Goal: Information Seeking & Learning: Learn about a topic

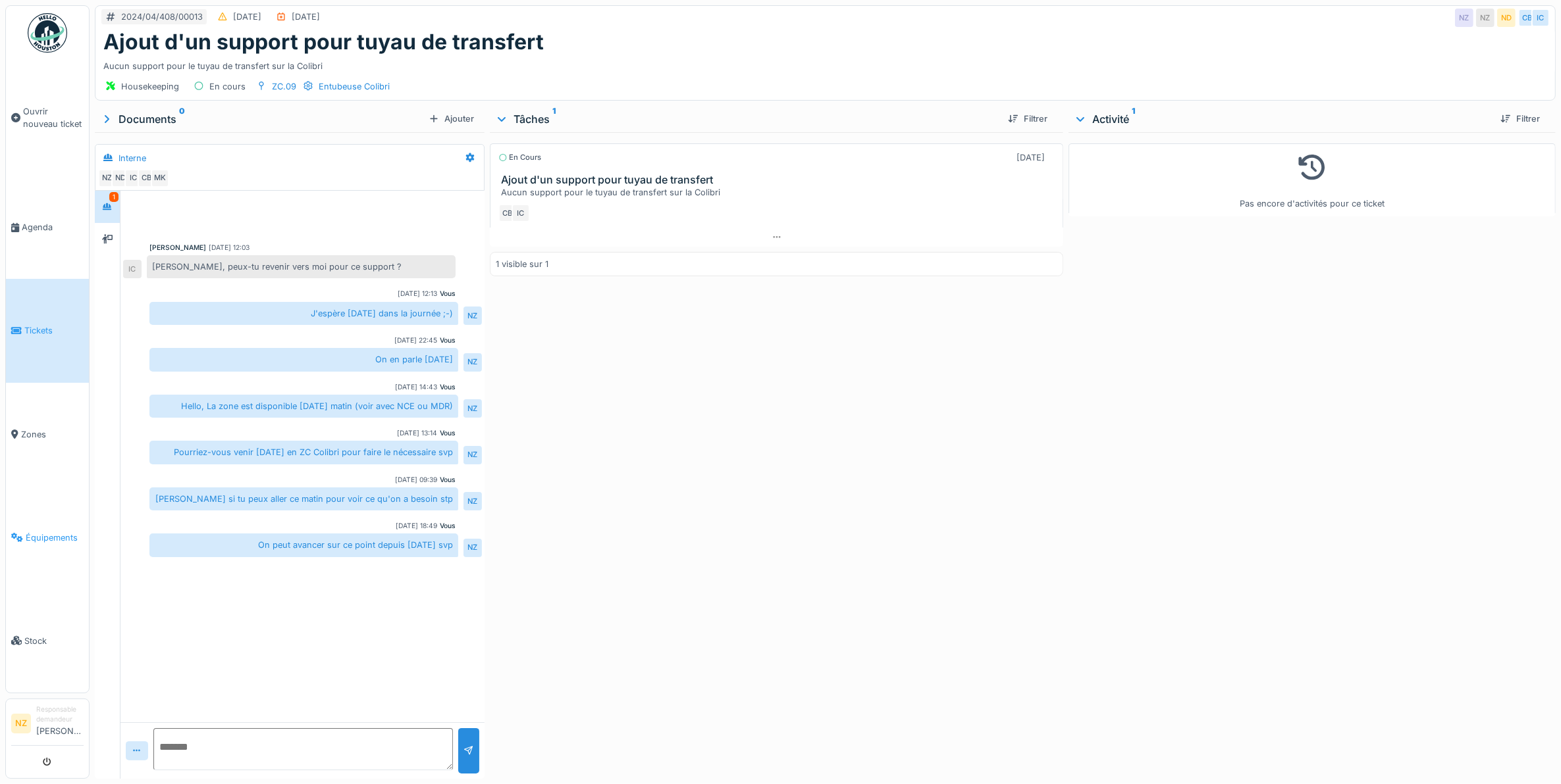
click at [44, 532] on span "Équipements" at bounding box center [54, 538] width 58 height 13
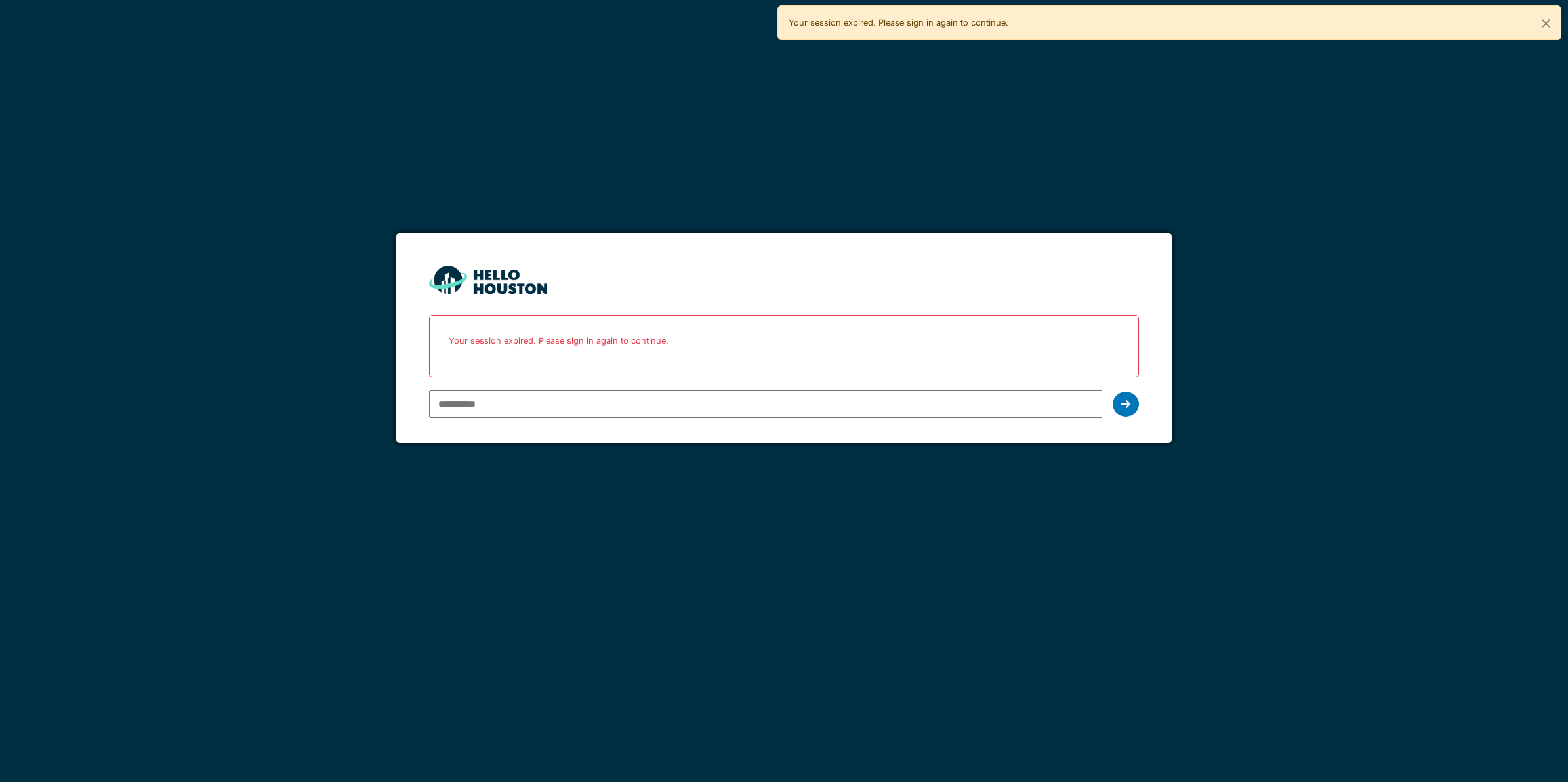
type input "**********"
click at [597, 409] on input "**********" at bounding box center [765, 404] width 673 height 28
click at [1118, 396] on div at bounding box center [1126, 405] width 26 height 25
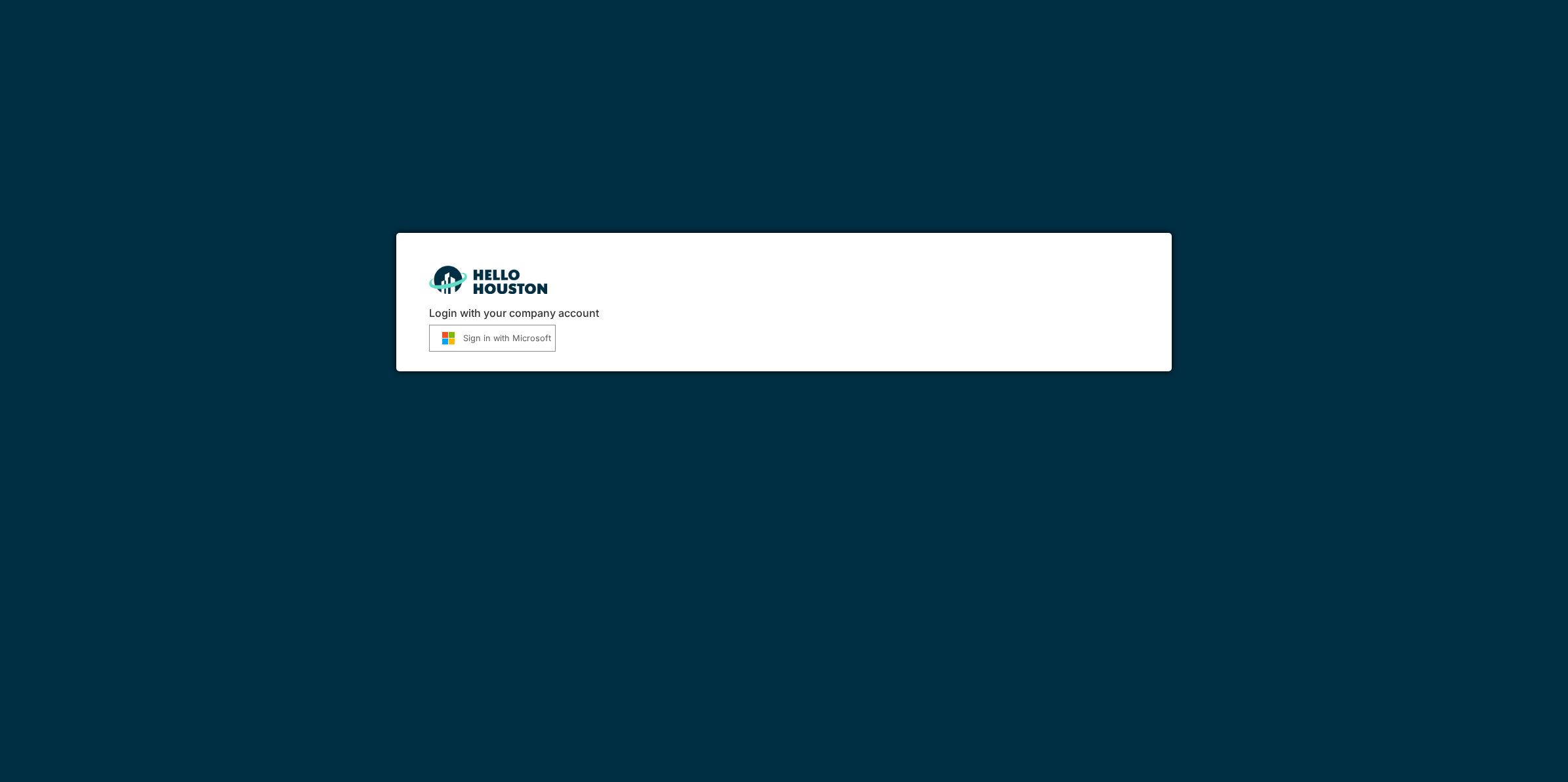
click at [482, 329] on button "Sign in with Microsoft" at bounding box center [492, 339] width 127 height 27
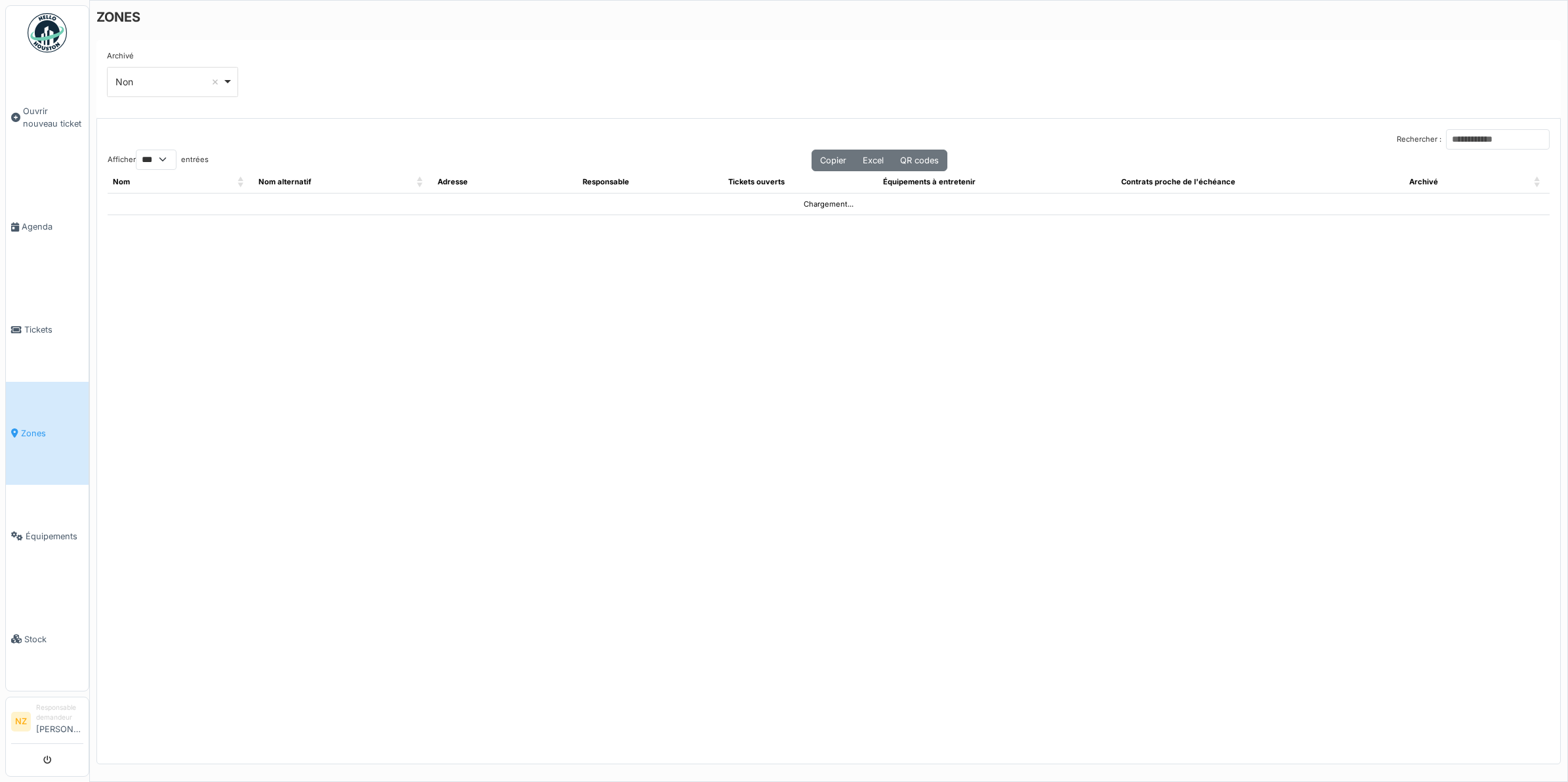
select select "***"
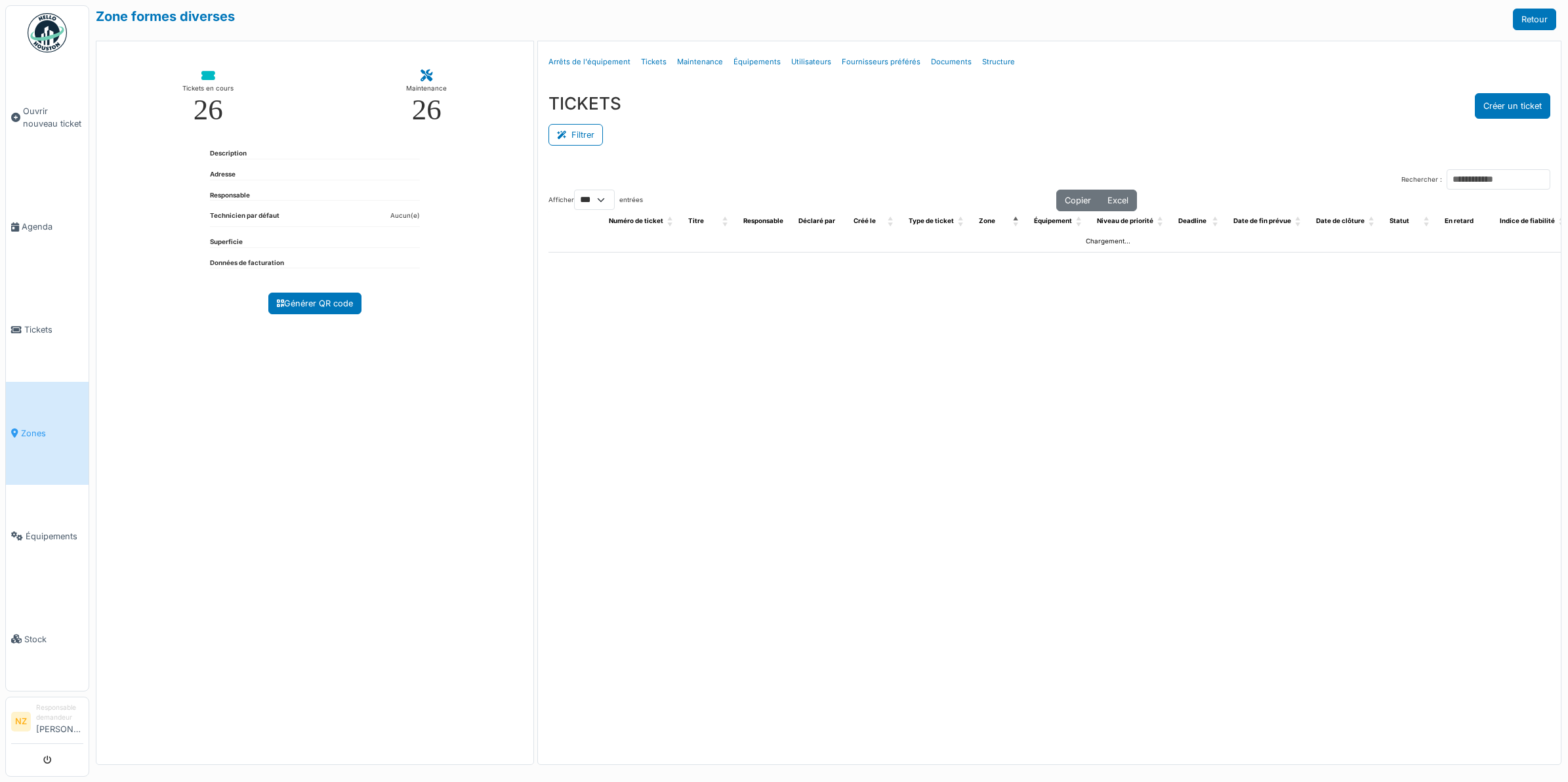
select select "***"
click at [33, 509] on link "Équipements" at bounding box center [47, 537] width 83 height 103
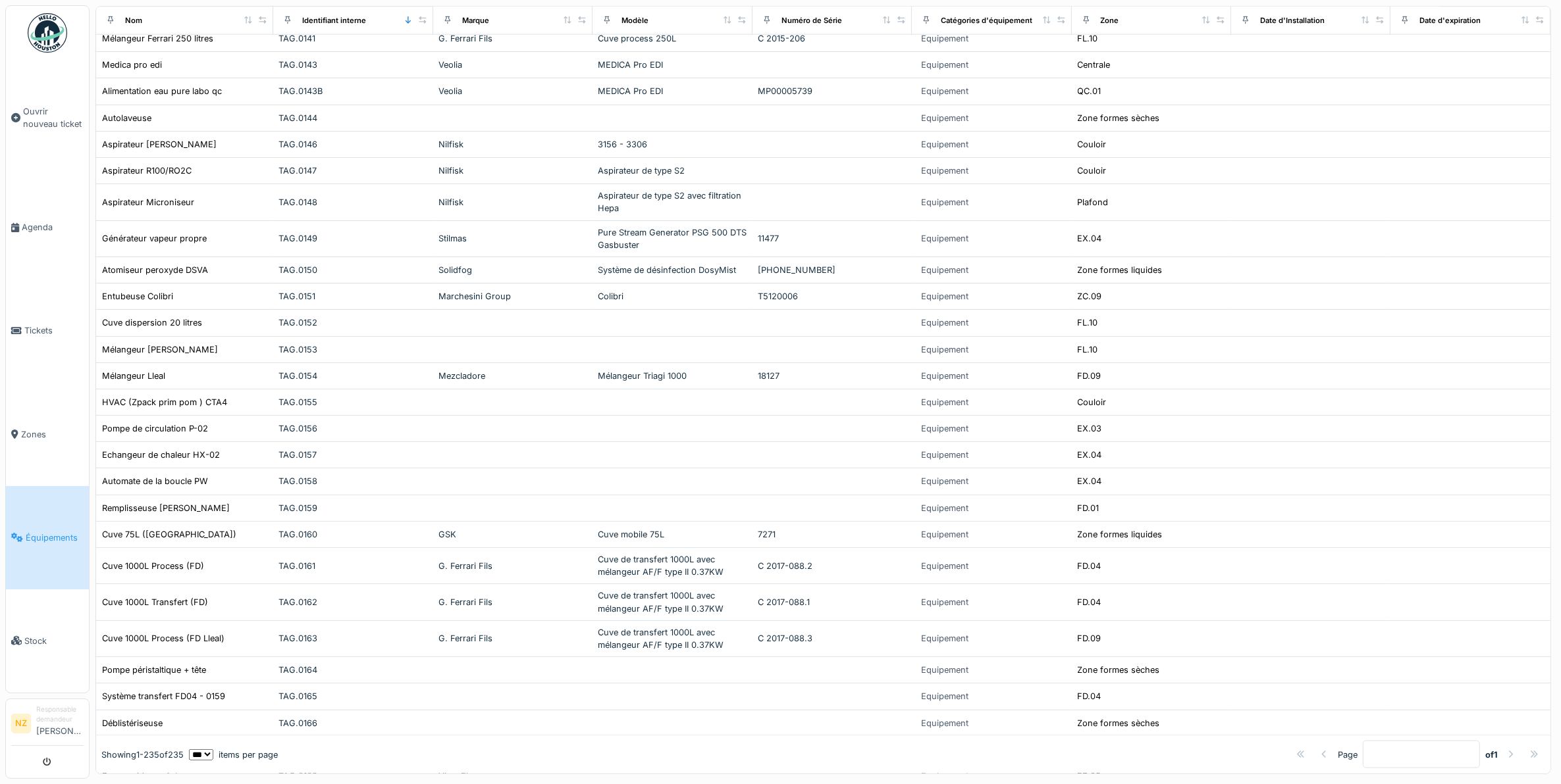
scroll to position [2002, 0]
click at [150, 522] on td "Remplisseuse Groninger" at bounding box center [184, 508] width 177 height 26
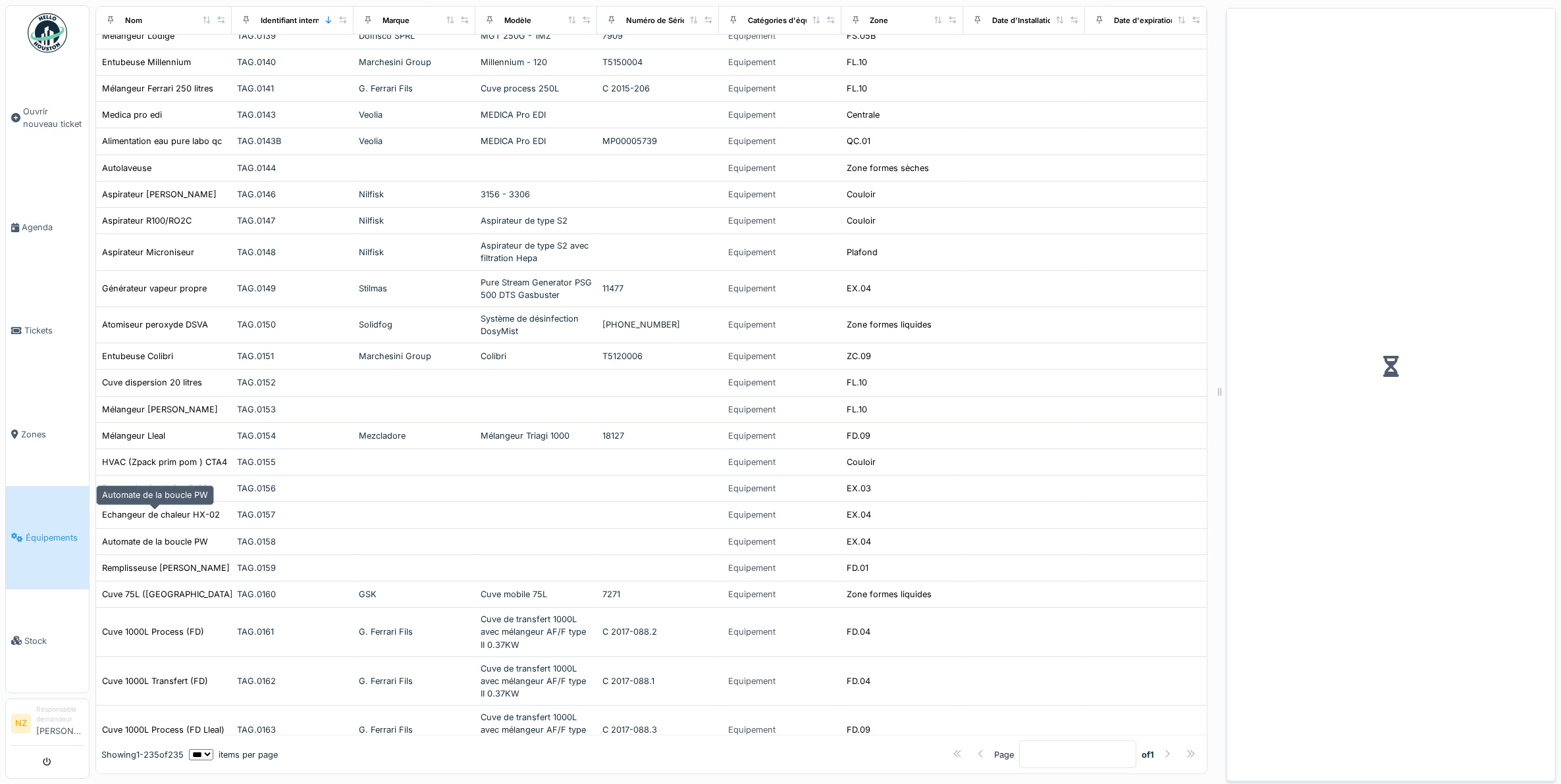
scroll to position [2042, 0]
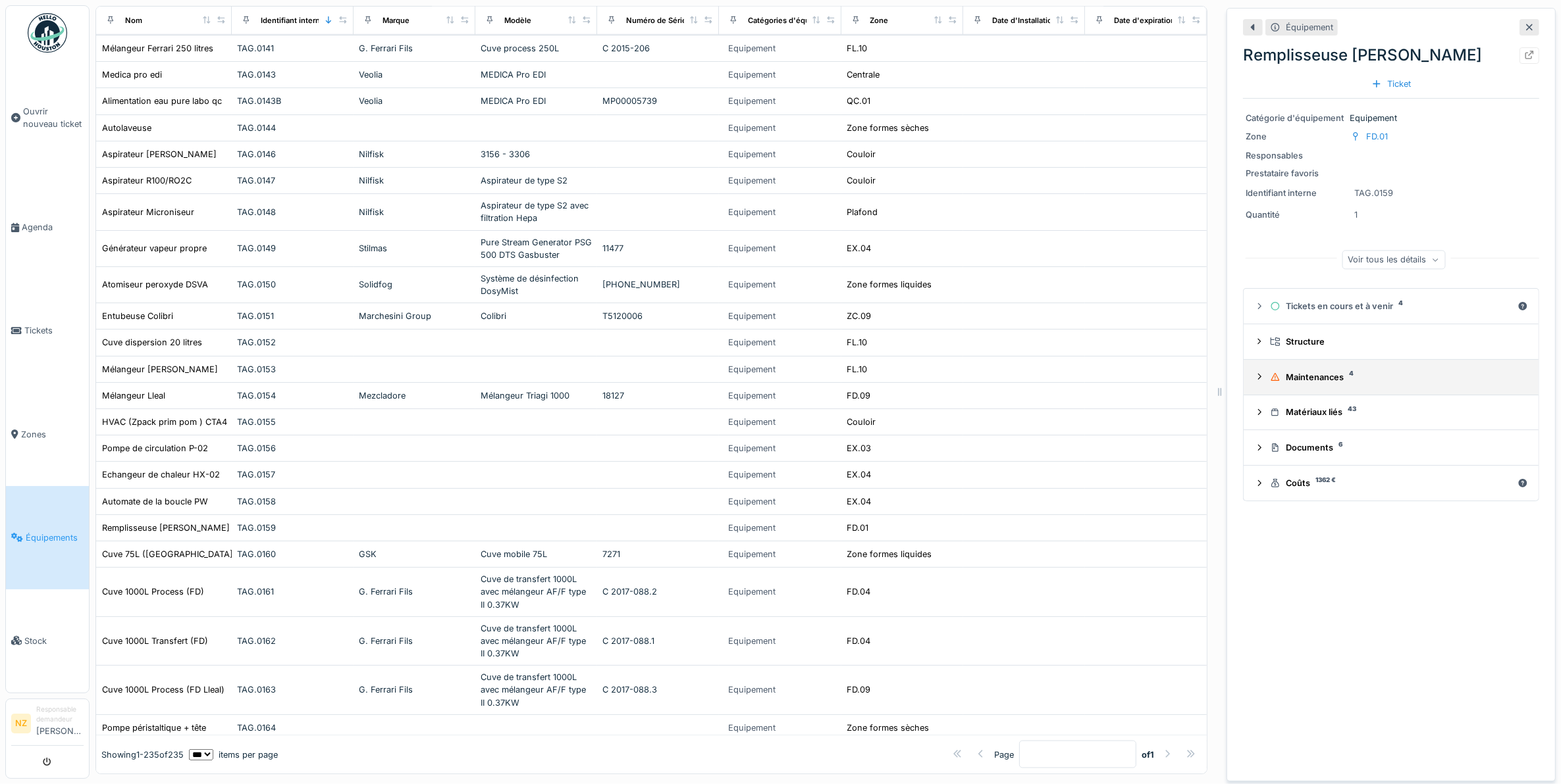
click at [1301, 384] on div "Maintenances 4" at bounding box center [1396, 377] width 253 height 13
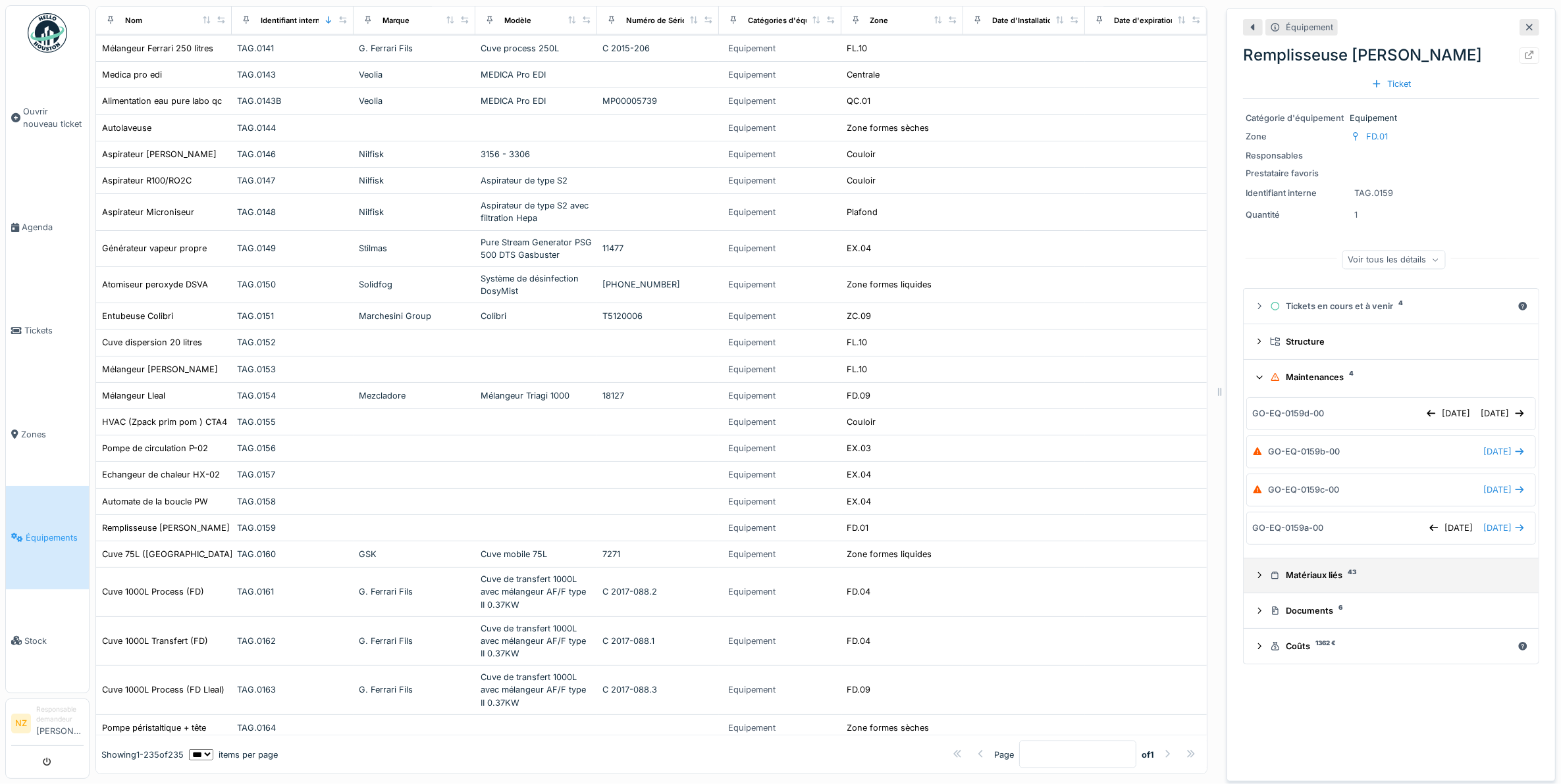
click at [1282, 581] on div "Matériaux liés 43" at bounding box center [1396, 575] width 253 height 13
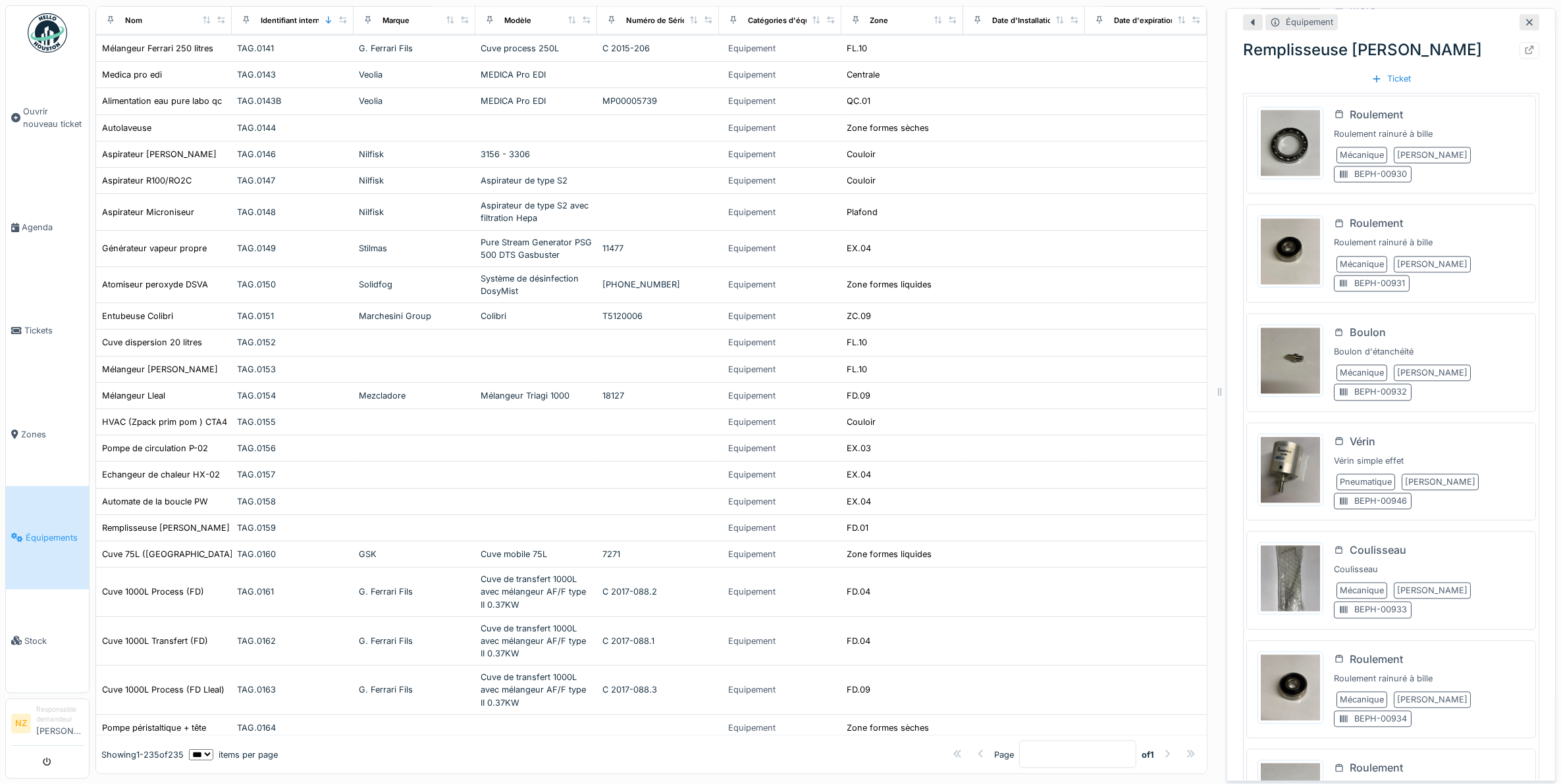
scroll to position [3324, 0]
click at [1282, 377] on img at bounding box center [1290, 359] width 59 height 66
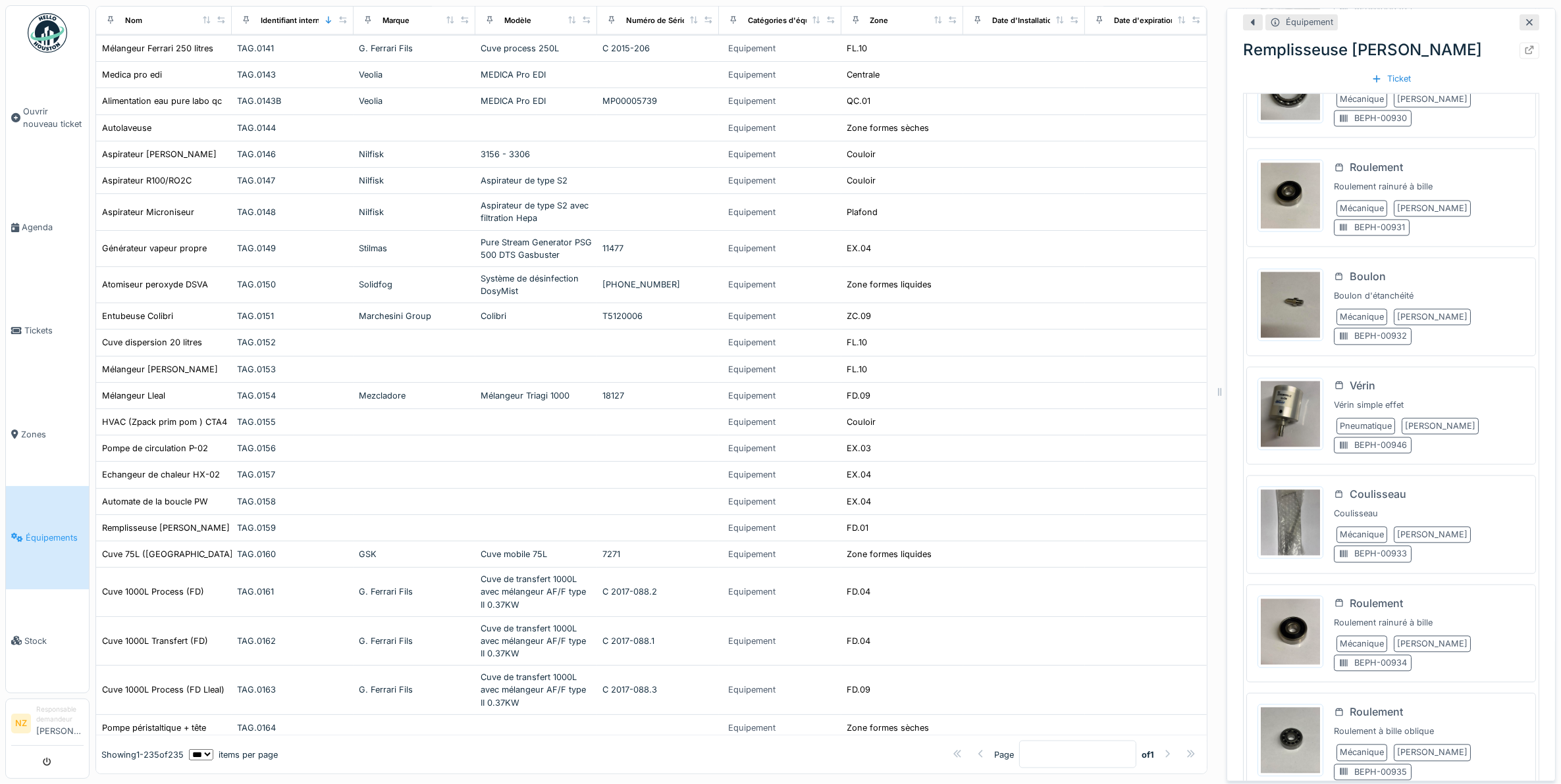
scroll to position [3380, 0]
click at [1301, 542] on img at bounding box center [1290, 521] width 59 height 66
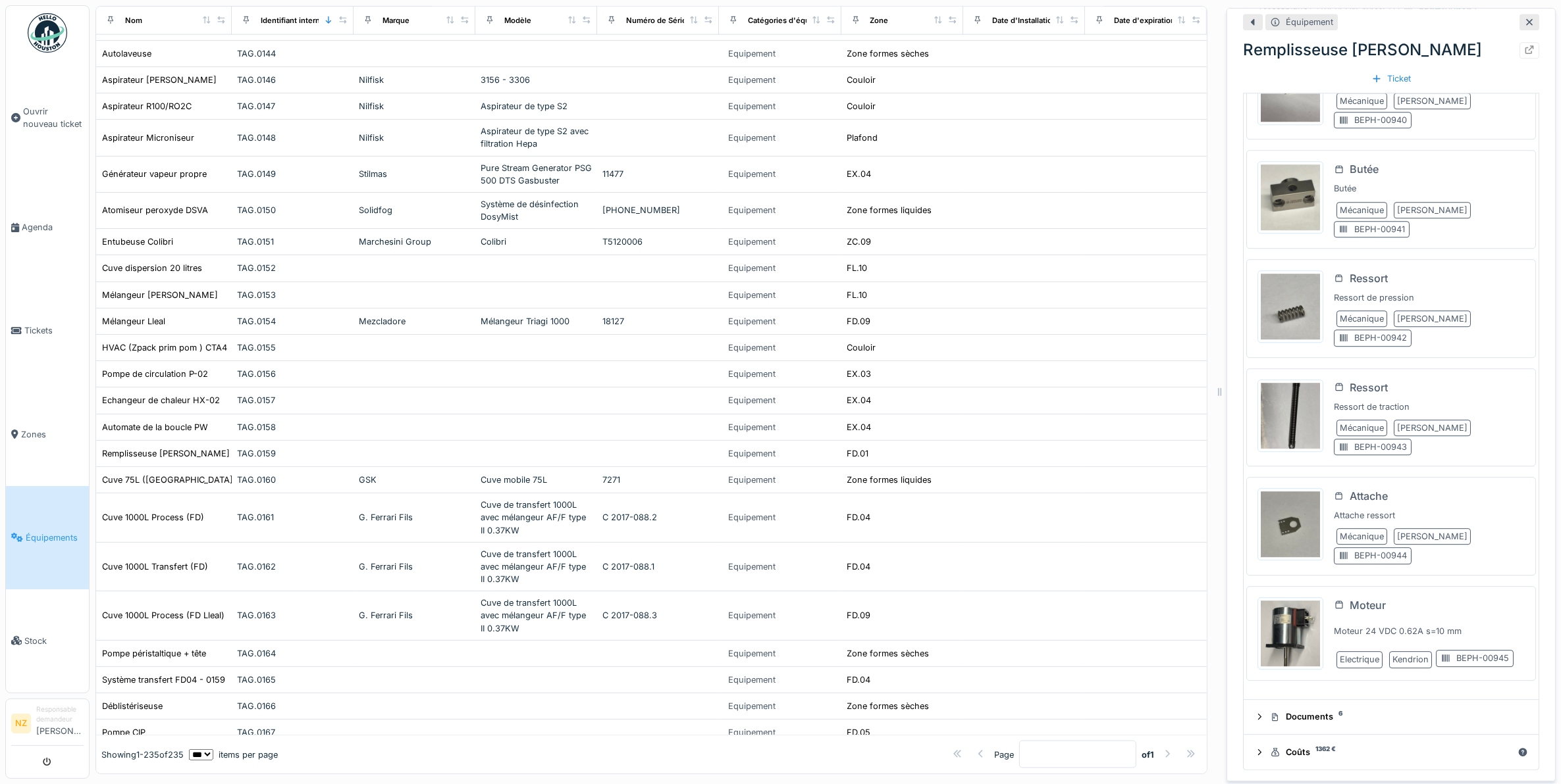
scroll to position [12, 0]
click at [1328, 710] on div "Documents 6" at bounding box center [1396, 717] width 253 height 13
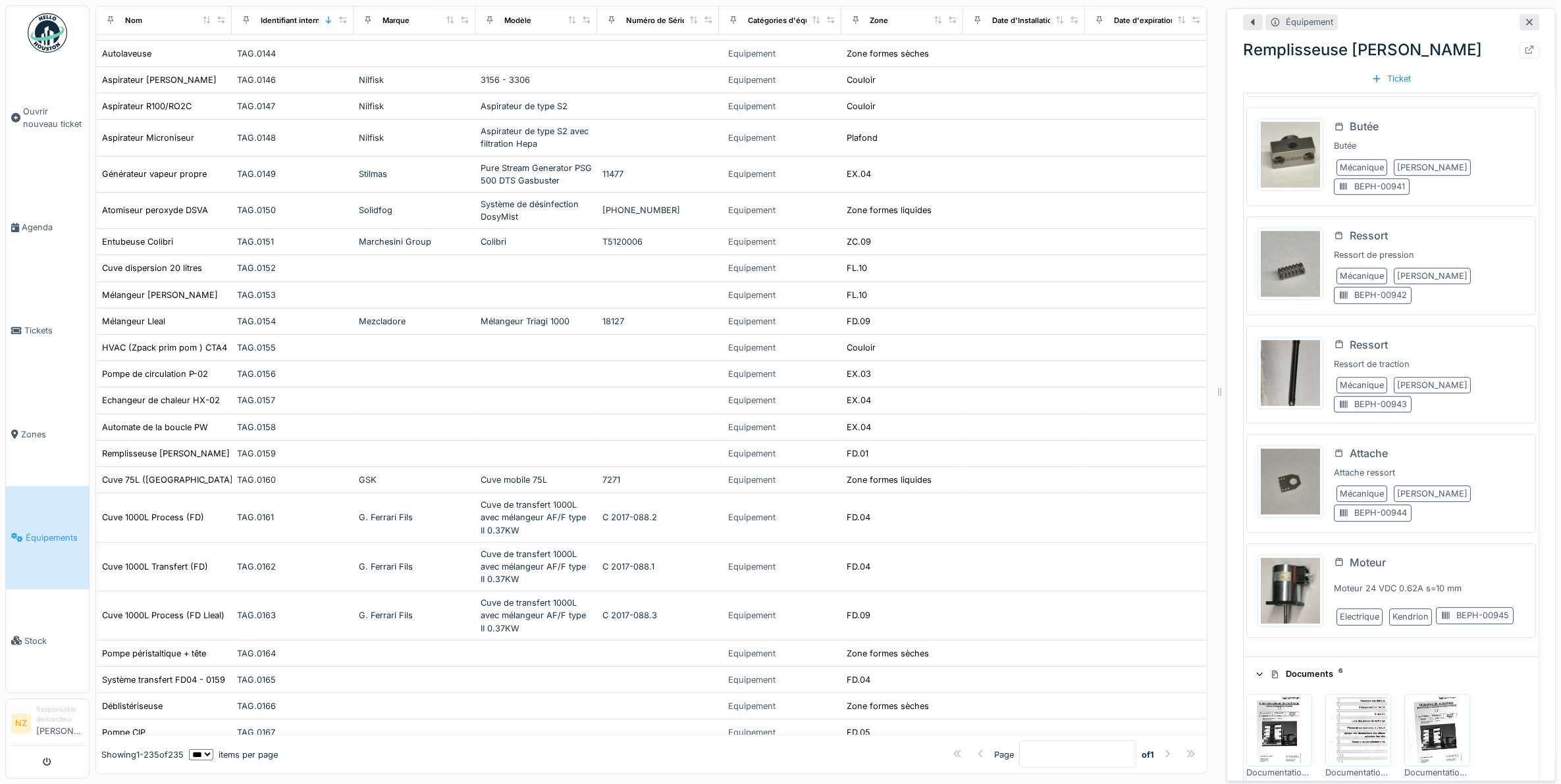
scroll to position [4797, 0]
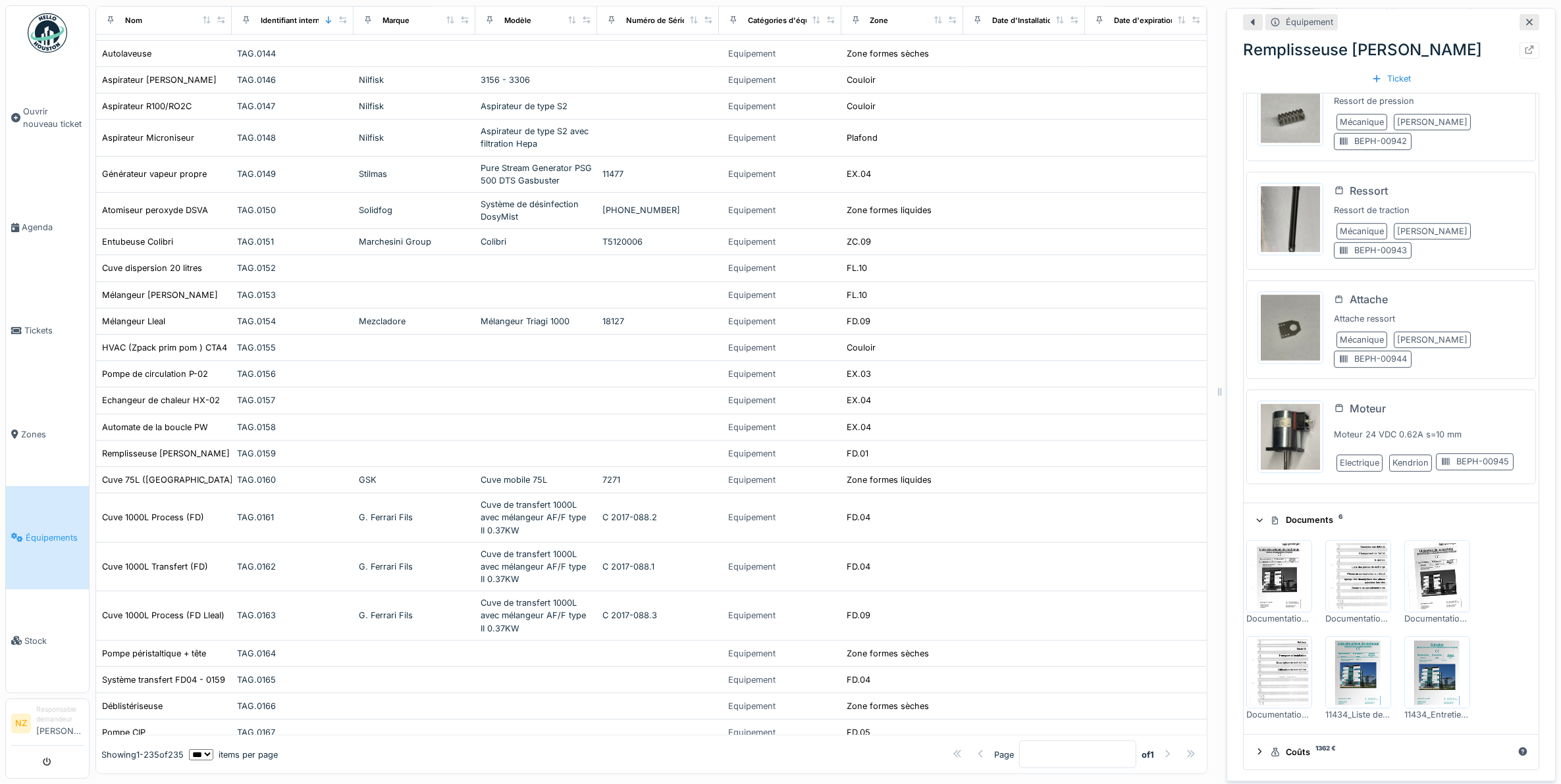
click at [1441, 688] on img at bounding box center [1437, 672] width 59 height 66
